Goal: Transaction & Acquisition: Purchase product/service

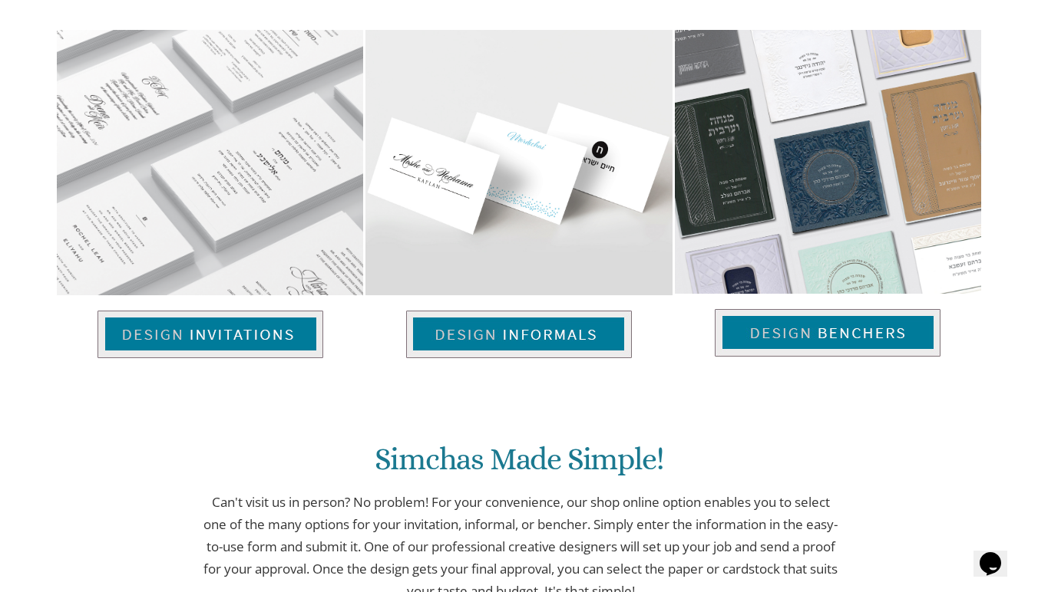
scroll to position [1024, 0]
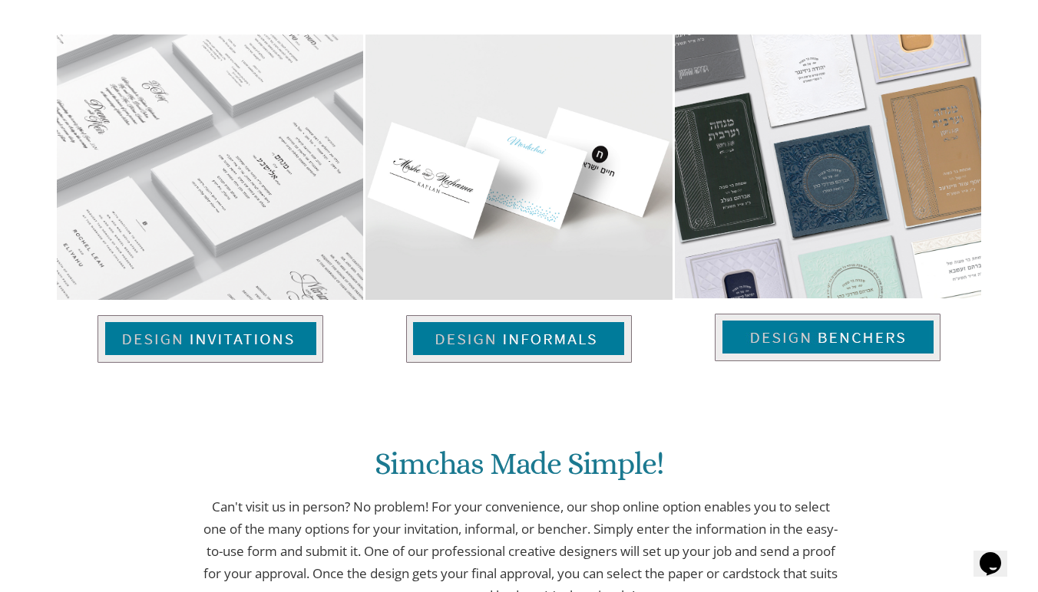
click at [232, 341] on img at bounding box center [210, 339] width 226 height 48
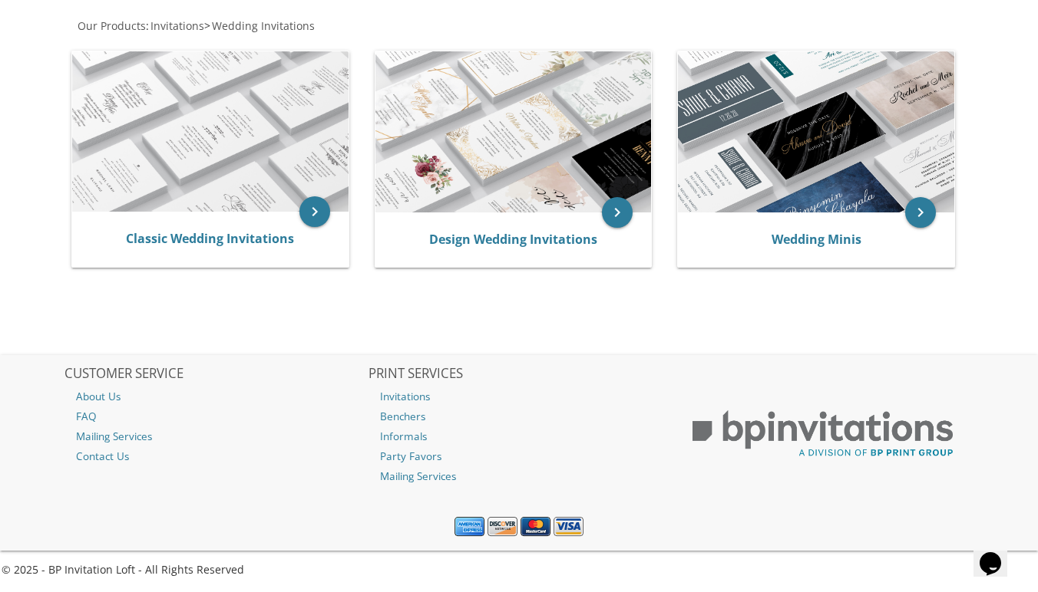
scroll to position [292, 0]
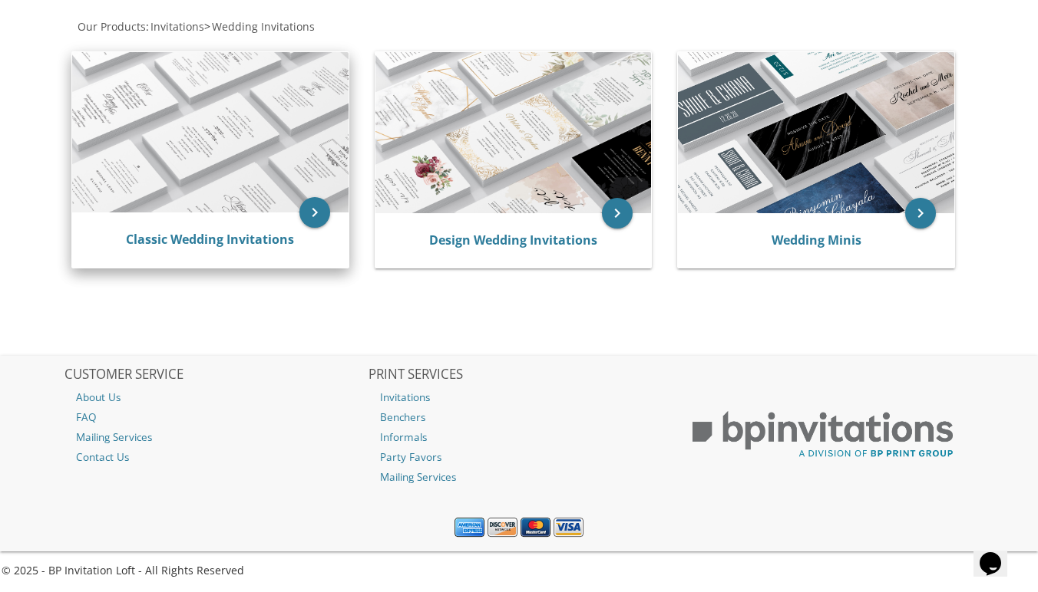
click at [246, 201] on img at bounding box center [210, 132] width 276 height 161
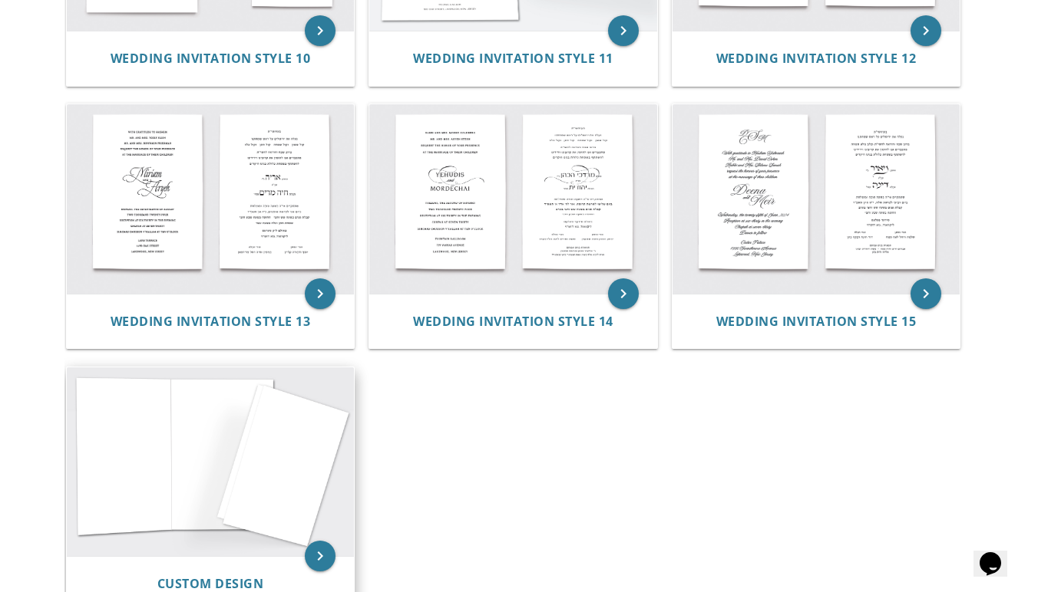
scroll to position [1296, 0]
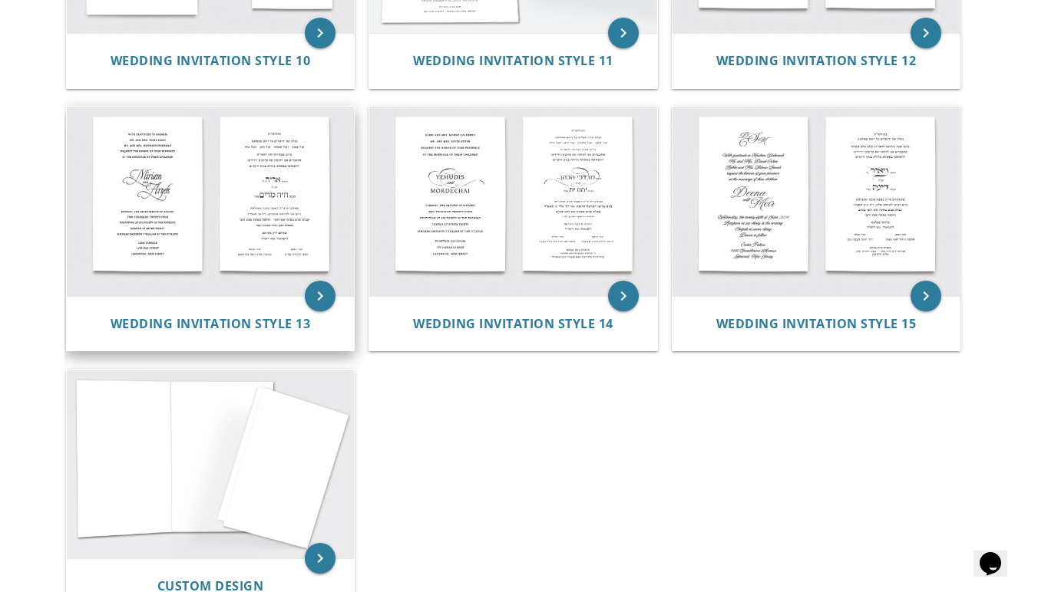
click at [235, 256] on img at bounding box center [211, 201] width 288 height 189
click at [323, 285] on icon "keyboard_arrow_right" at bounding box center [320, 296] width 31 height 31
click at [235, 235] on img at bounding box center [211, 201] width 288 height 189
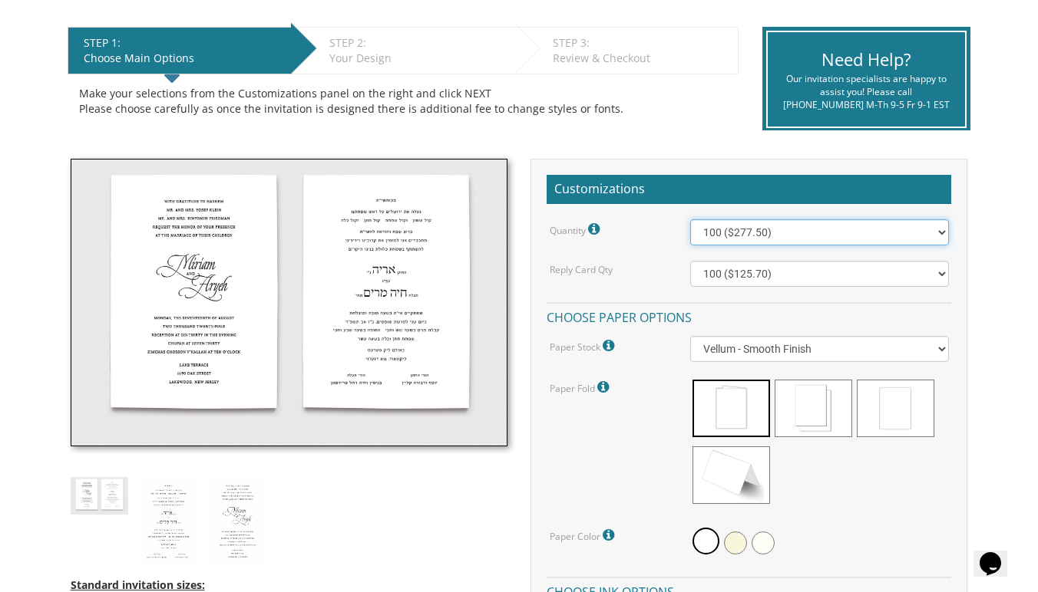
select select "700"
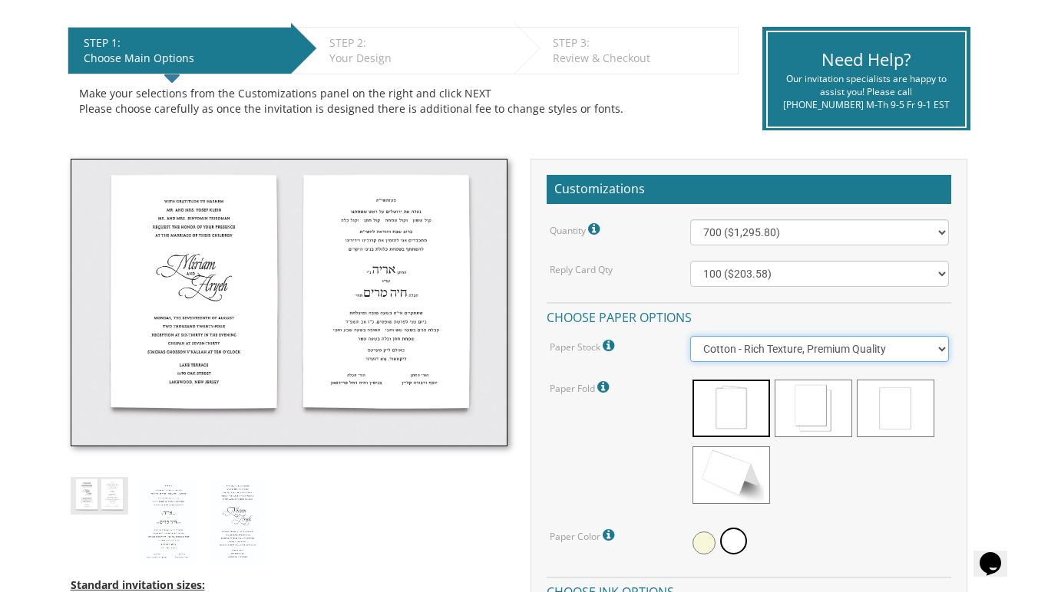
select select "Vellum"
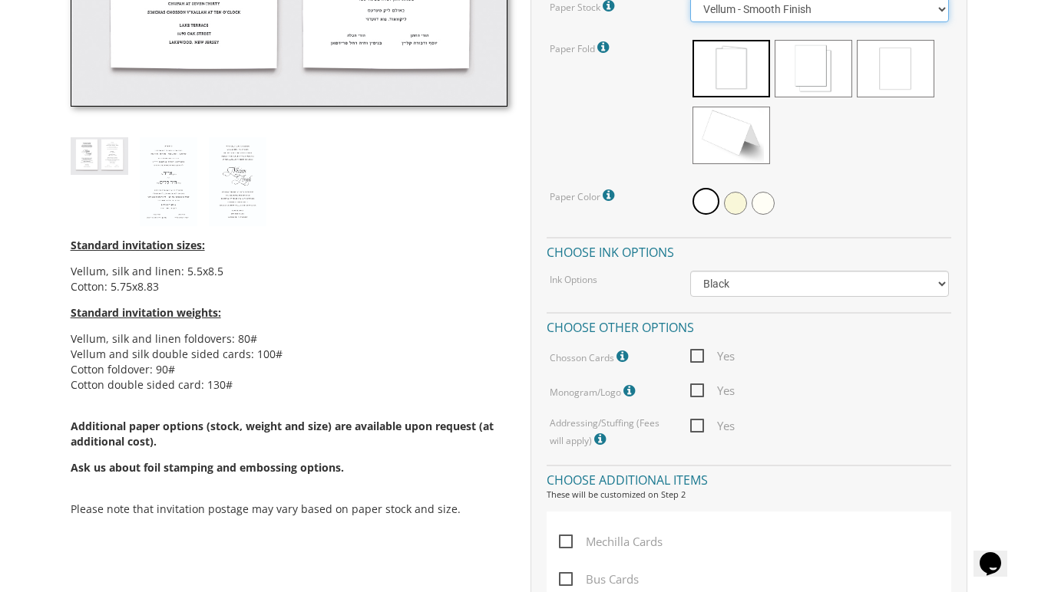
scroll to position [640, 0]
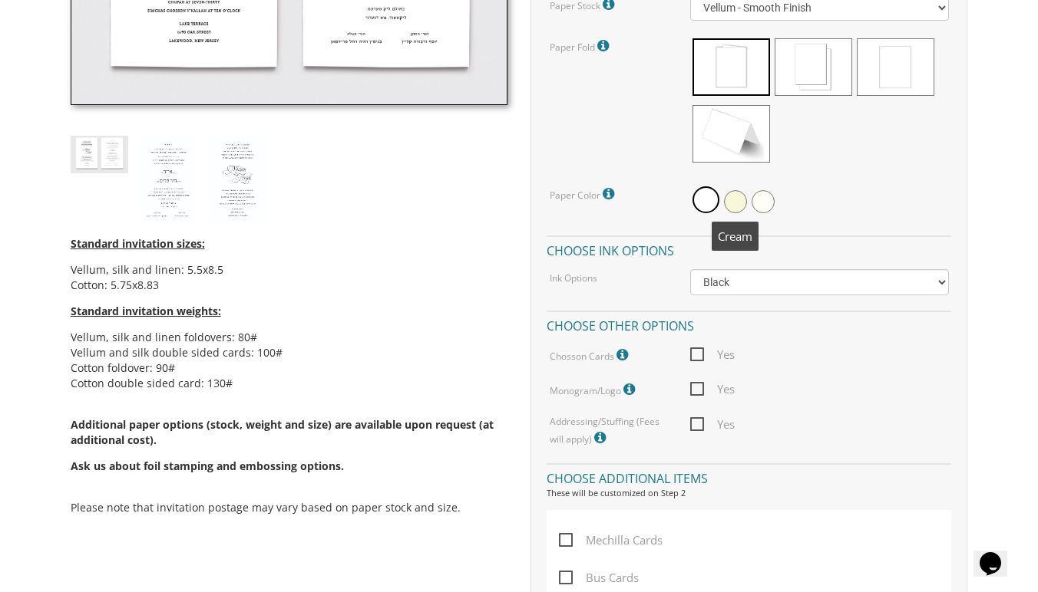
click at [734, 193] on span at bounding box center [735, 201] width 23 height 23
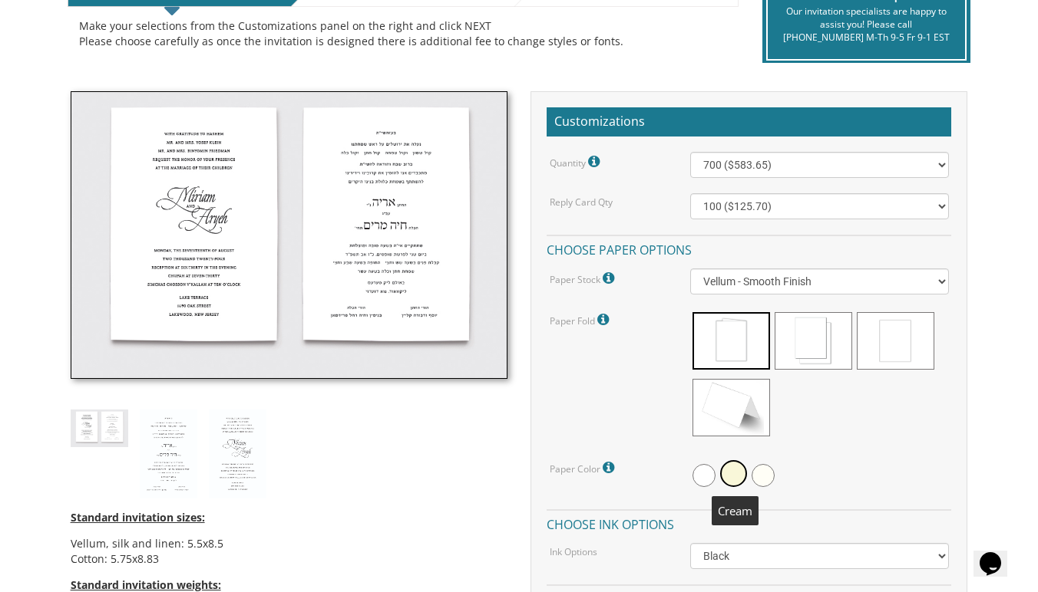
scroll to position [364, 0]
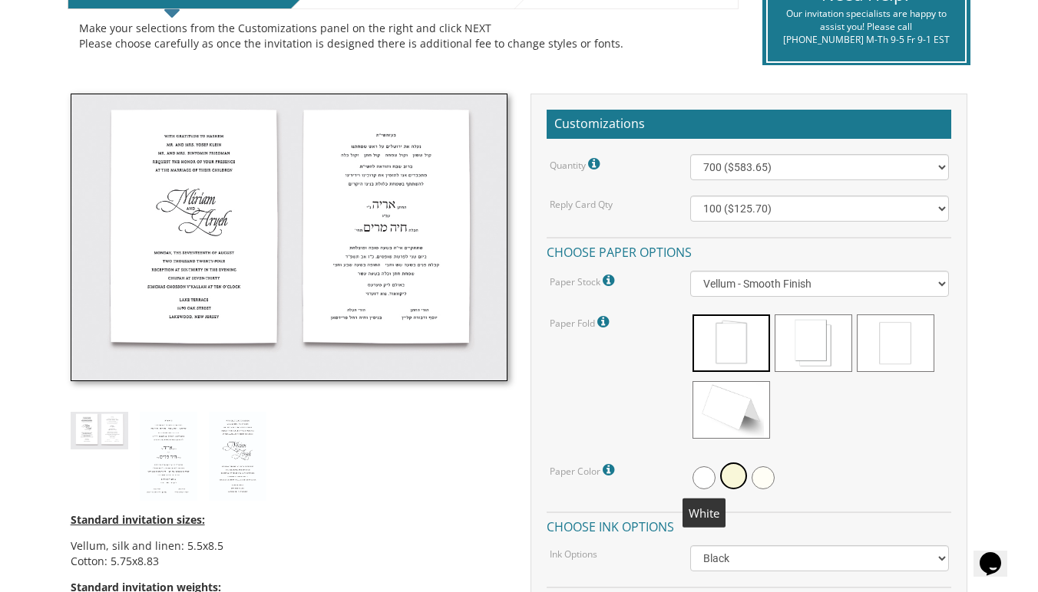
click at [704, 470] on span at bounding box center [703, 478] width 23 height 23
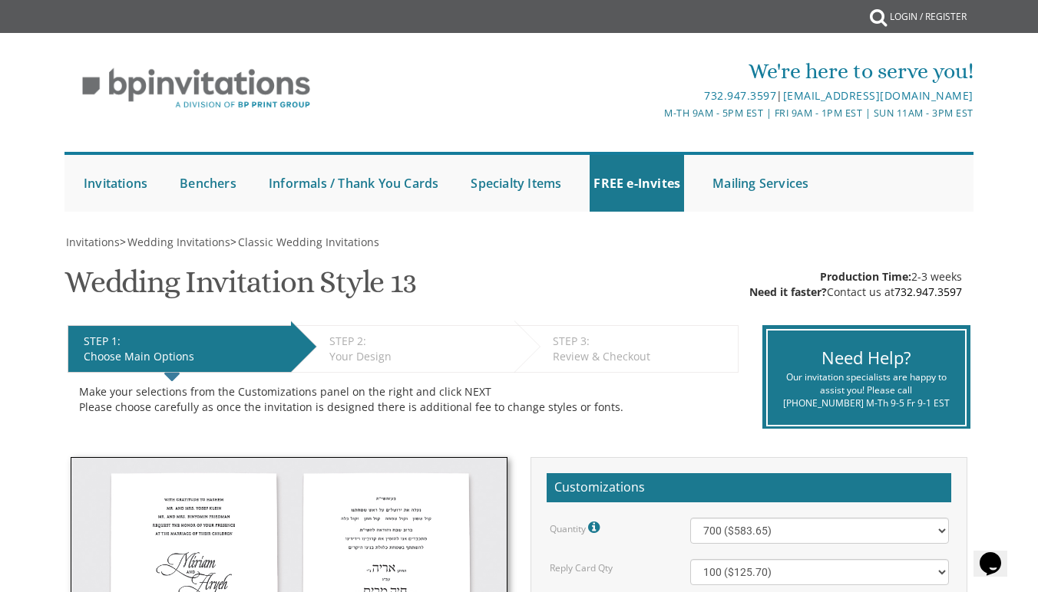
scroll to position [0, 0]
